Goal: Check status: Check status

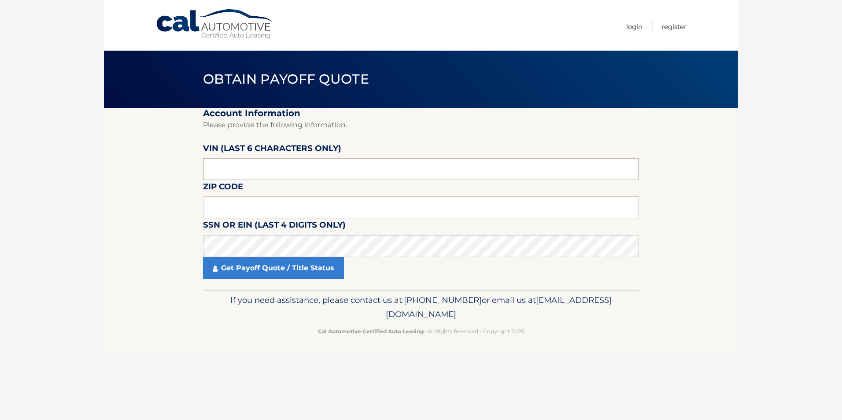
click at [246, 170] on input "text" at bounding box center [421, 169] width 436 height 22
drag, startPoint x: 254, startPoint y: 167, endPoint x: 195, endPoint y: 173, distance: 60.1
click at [195, 173] on section "Account Information Please provide the following information. [PERSON_NAME] (la…" at bounding box center [421, 199] width 634 height 182
paste input "057929"
type input "057929"
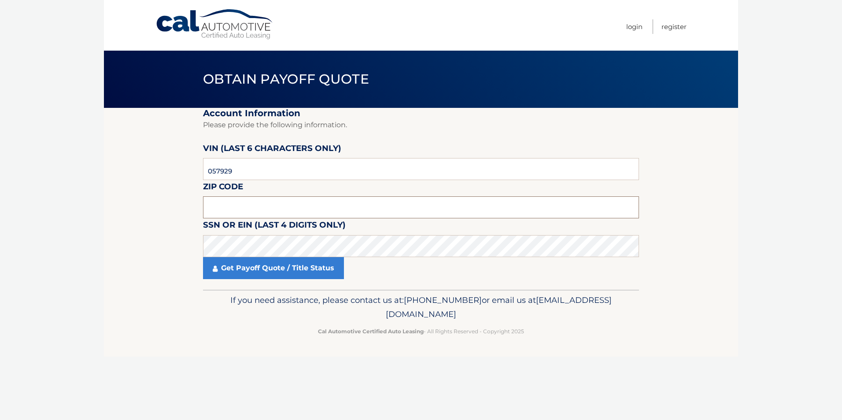
click at [267, 206] on input "text" at bounding box center [421, 207] width 436 height 22
type input "33141"
